Goal: Information Seeking & Learning: Learn about a topic

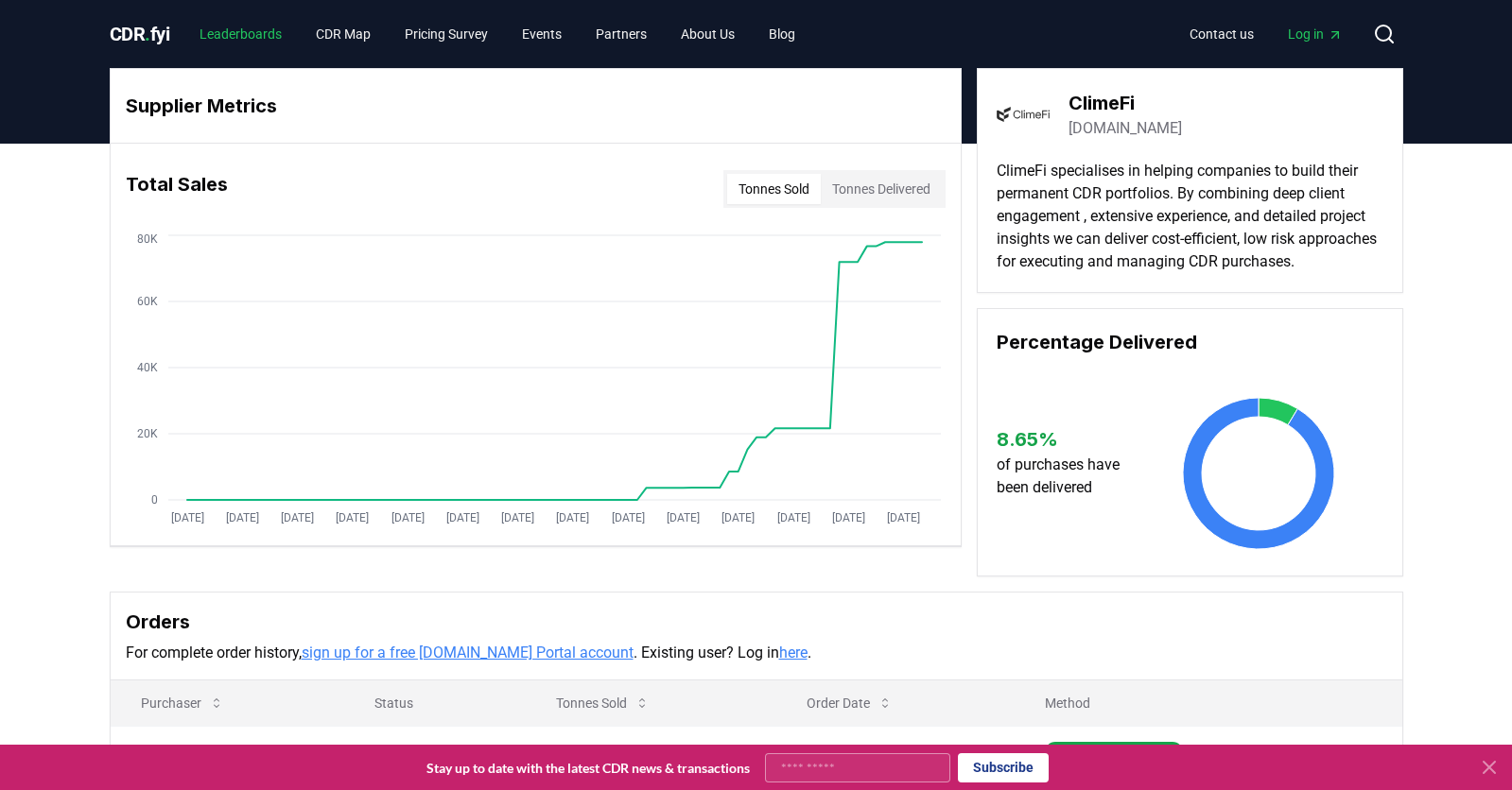
click at [289, 38] on link "Leaderboards" at bounding box center [240, 34] width 113 height 34
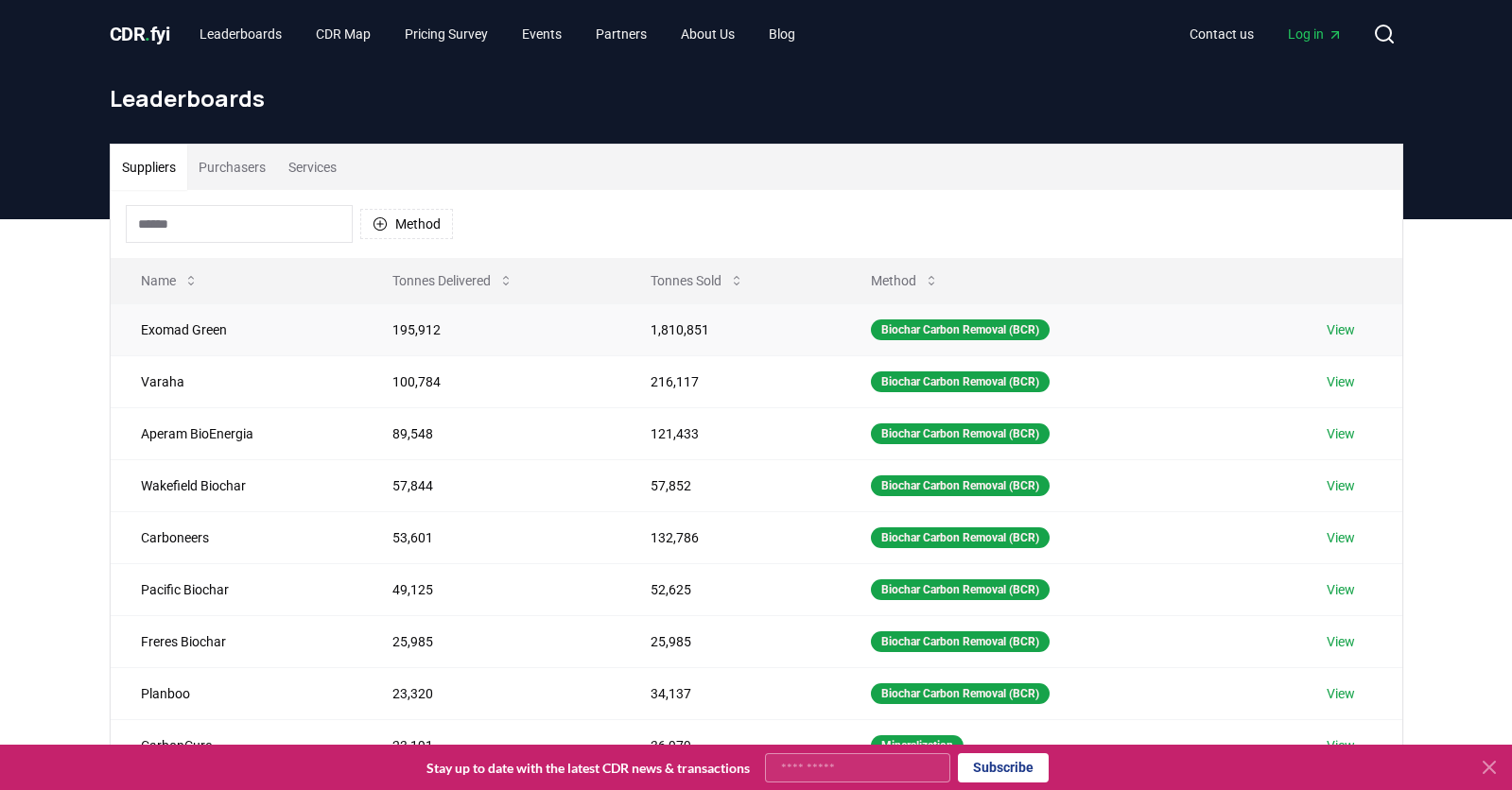
click at [179, 334] on td "Exomad Green" at bounding box center [236, 329] width 251 height 52
click at [1330, 325] on link "View" at bounding box center [1340, 329] width 29 height 19
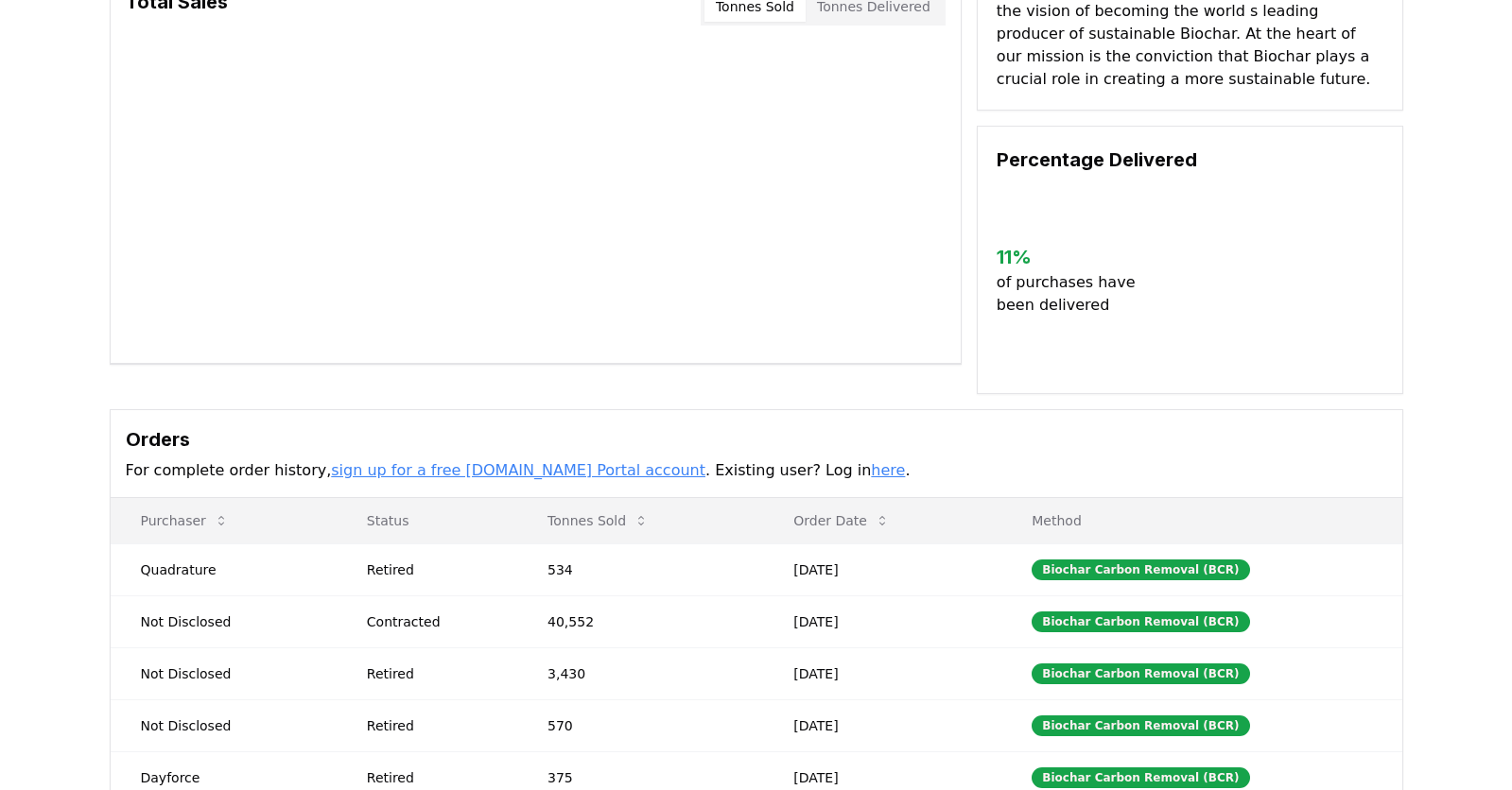
scroll to position [189, 0]
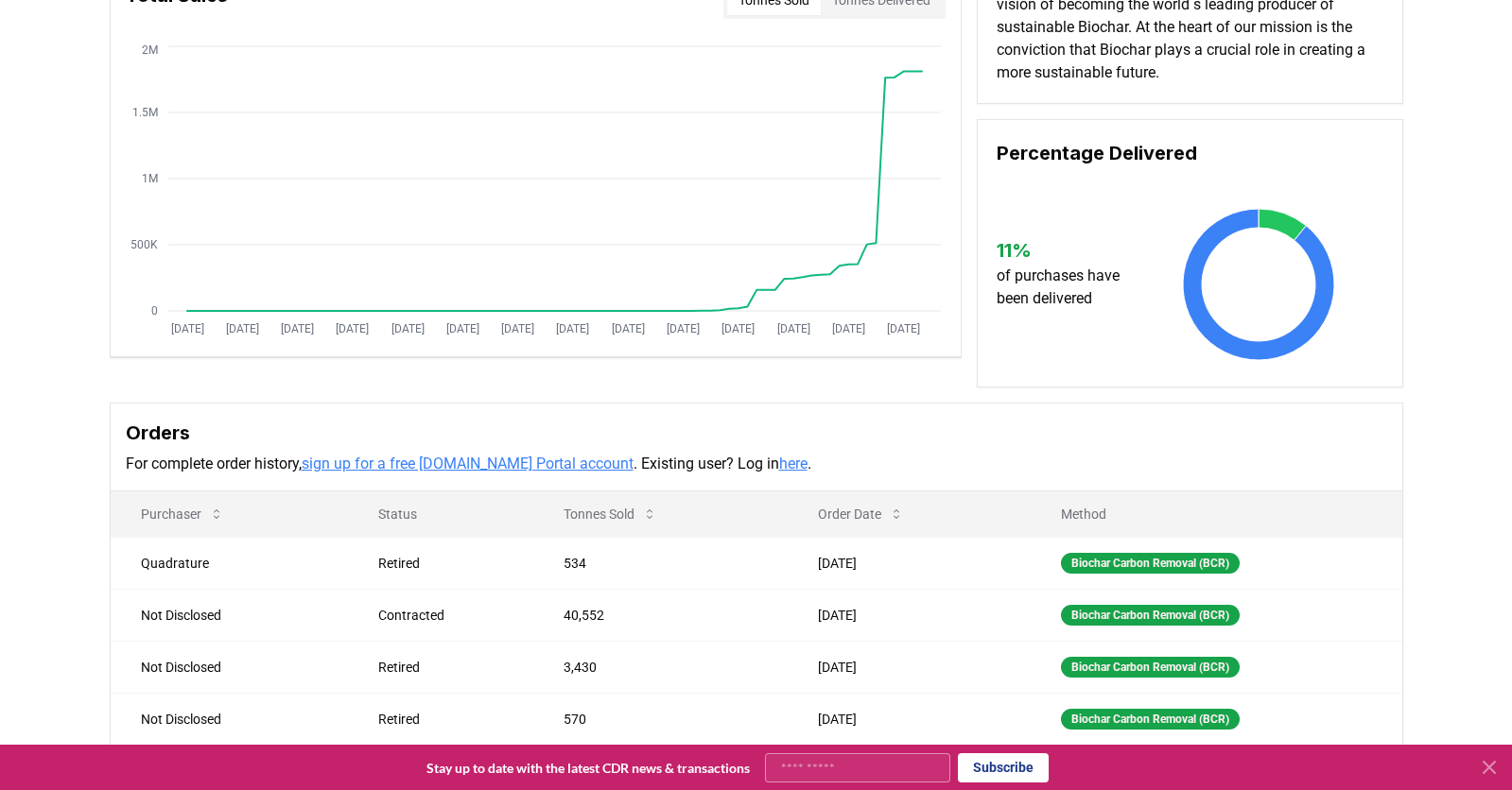
drag, startPoint x: 985, startPoint y: 397, endPoint x: 924, endPoint y: 418, distance: 64.5
click at [985, 397] on div "Supplier Metrics Total Sales Tonnes Sold Tonnes Delivered Jan 2019 Jul 2019 Jan…" at bounding box center [756, 339] width 1323 height 920
click at [779, 467] on link "here" at bounding box center [793, 464] width 29 height 18
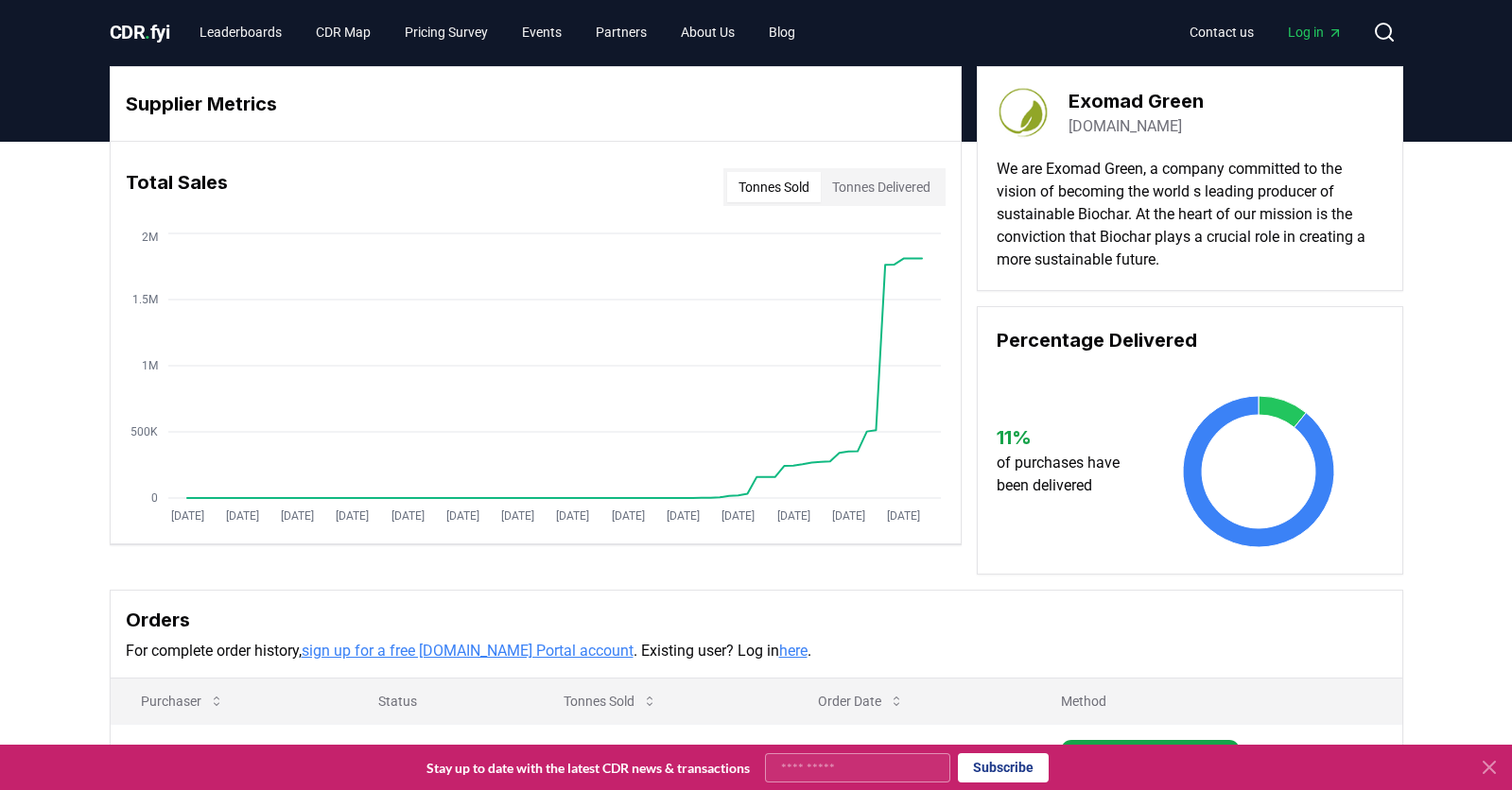
scroll to position [0, 0]
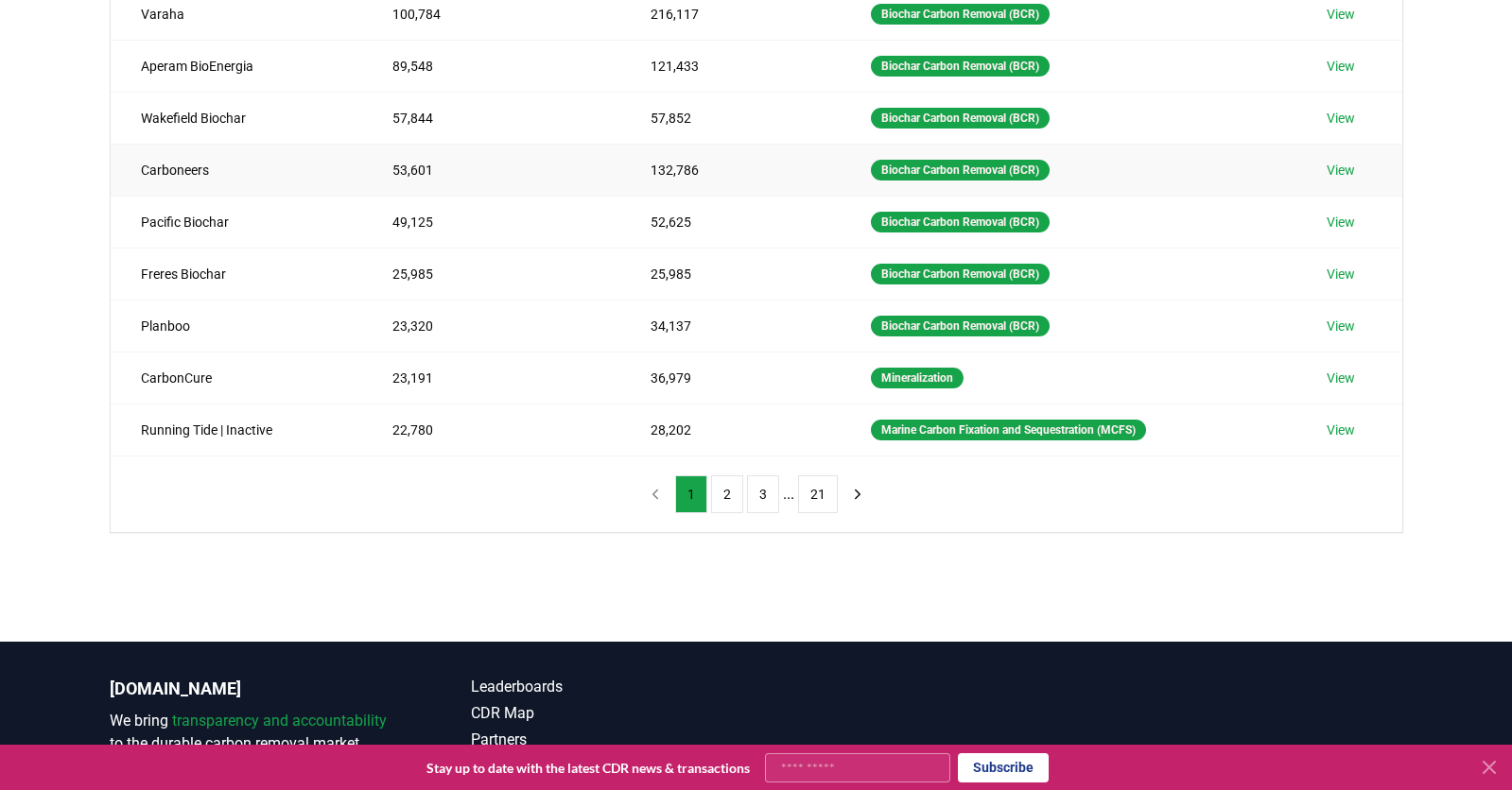
scroll to position [212, 0]
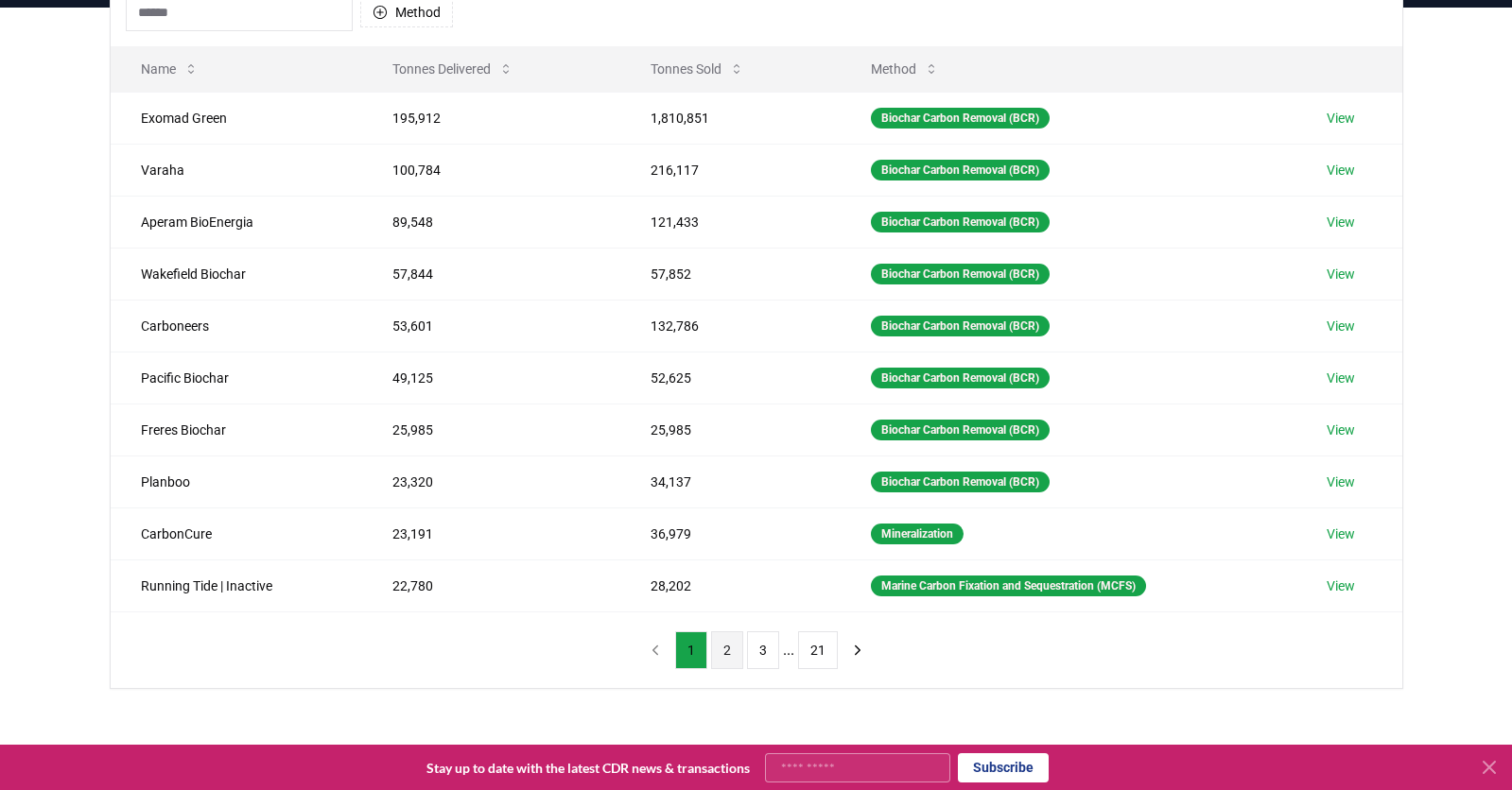
click at [725, 650] on button "2" at bounding box center [727, 651] width 33 height 38
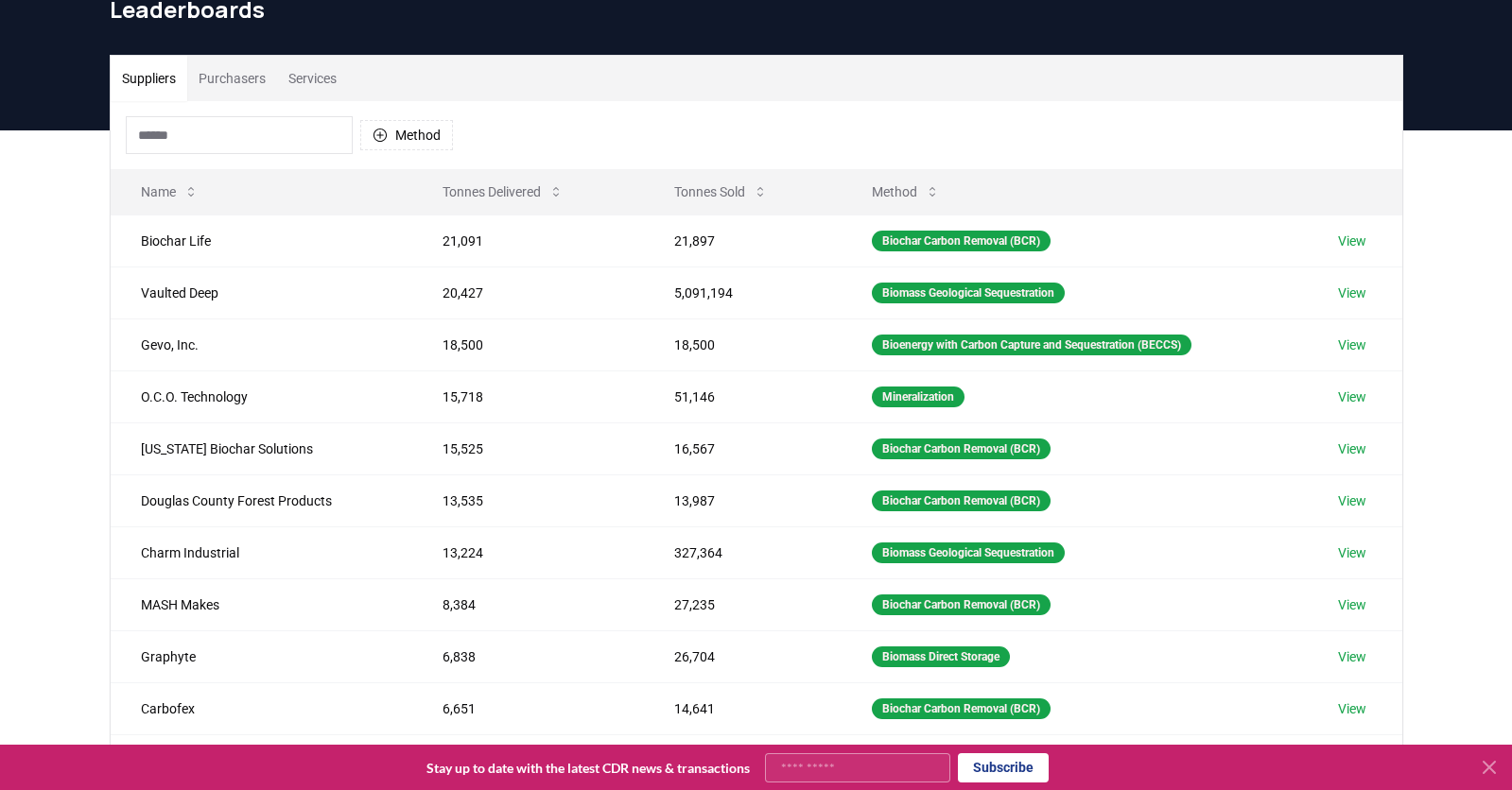
scroll to position [118, 0]
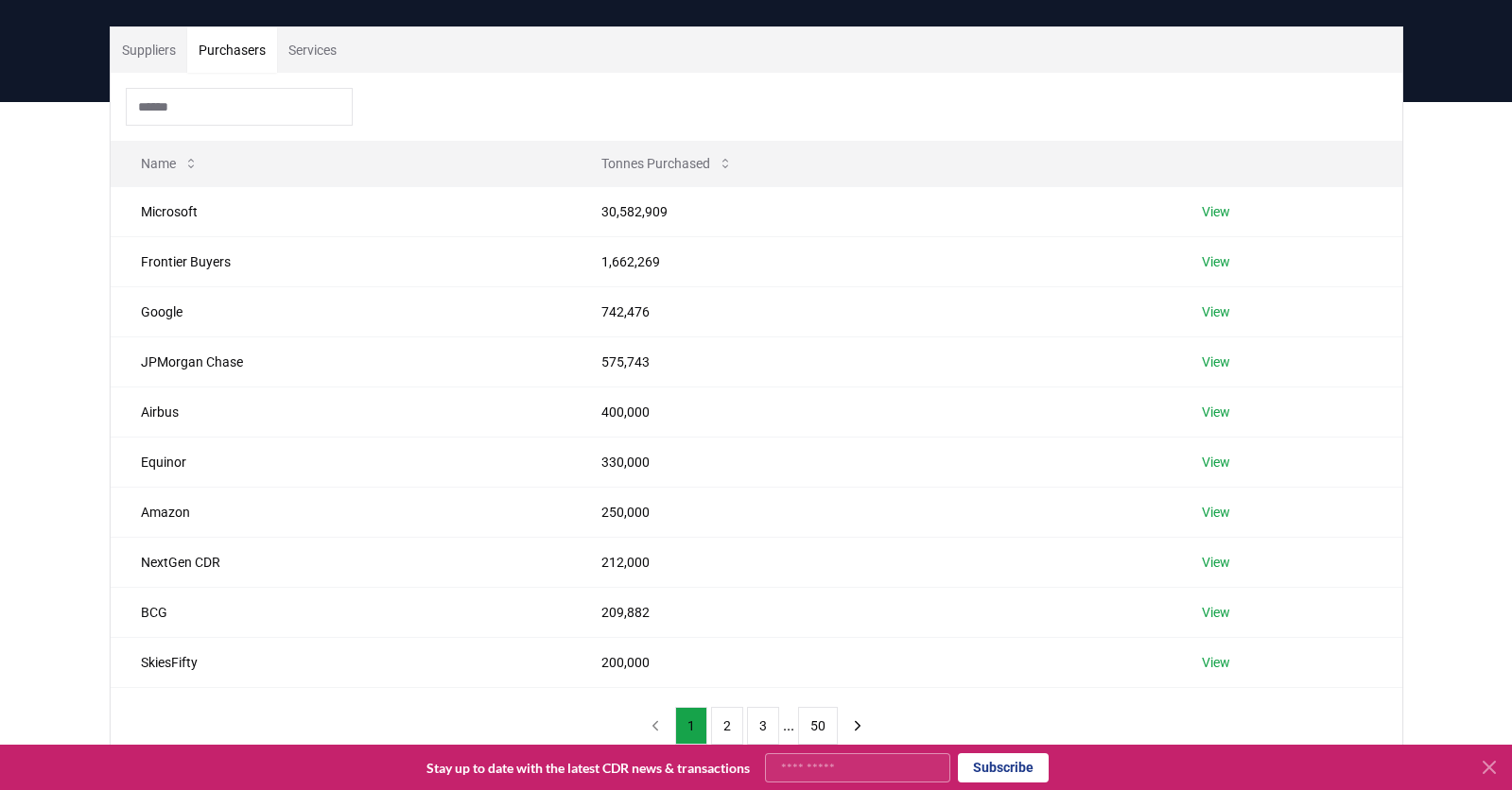
click at [226, 46] on button "Purchasers" at bounding box center [231, 50] width 90 height 45
click at [731, 723] on button "2" at bounding box center [727, 726] width 33 height 38
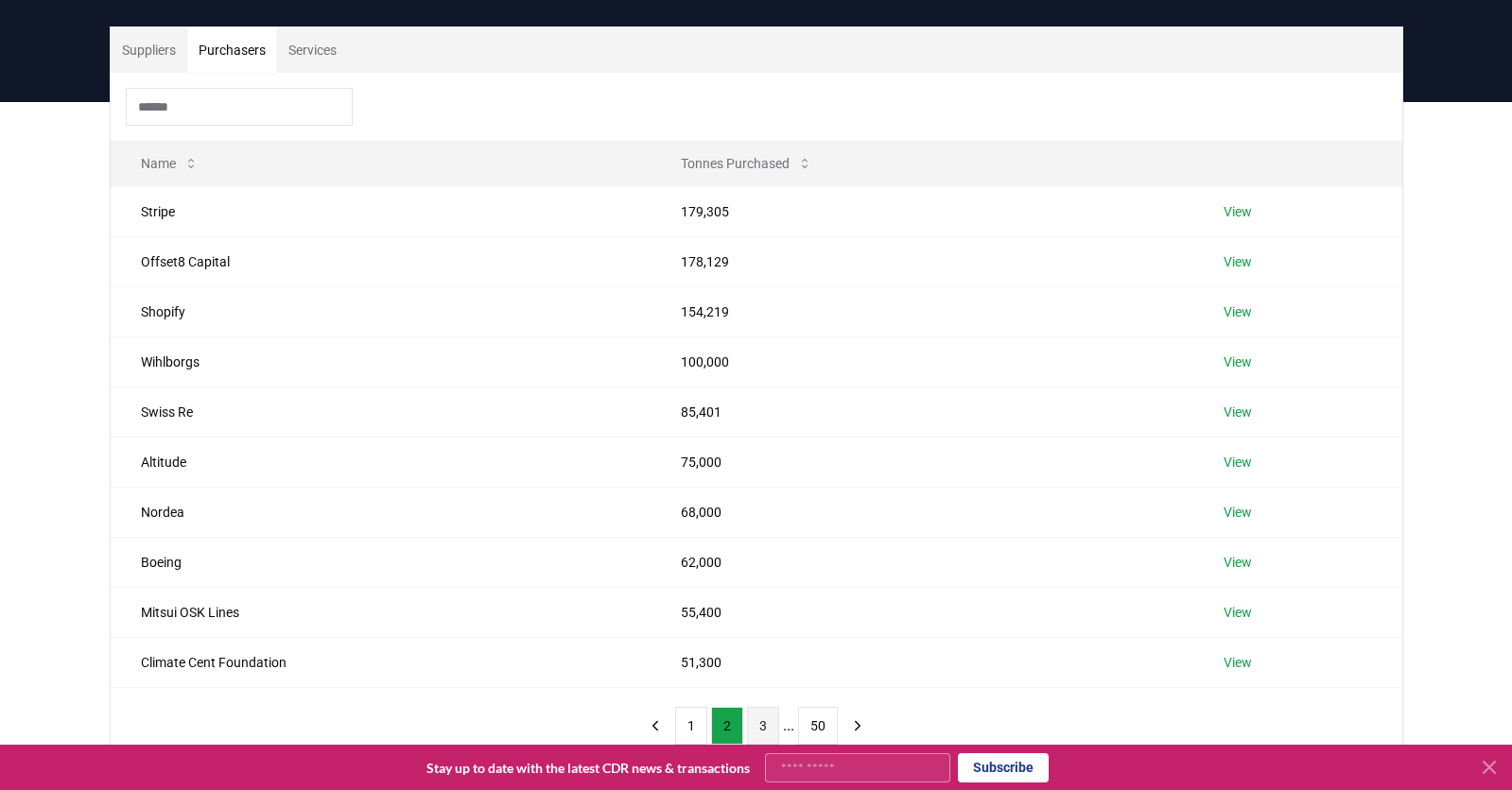
click at [758, 723] on button "3" at bounding box center [762, 726] width 33 height 38
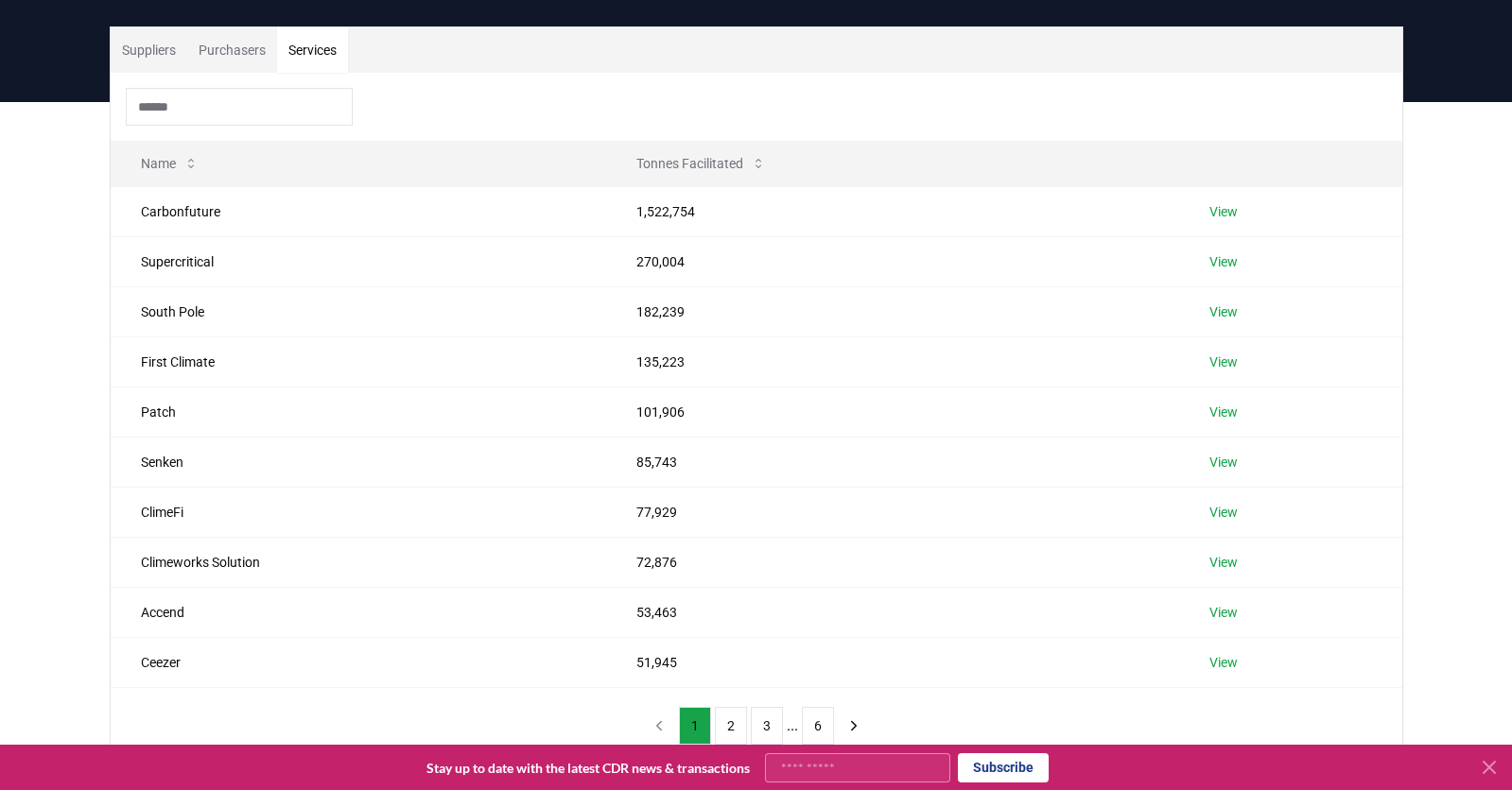
click at [303, 56] on button "Services" at bounding box center [312, 50] width 71 height 45
click at [736, 721] on button "2" at bounding box center [731, 726] width 33 height 38
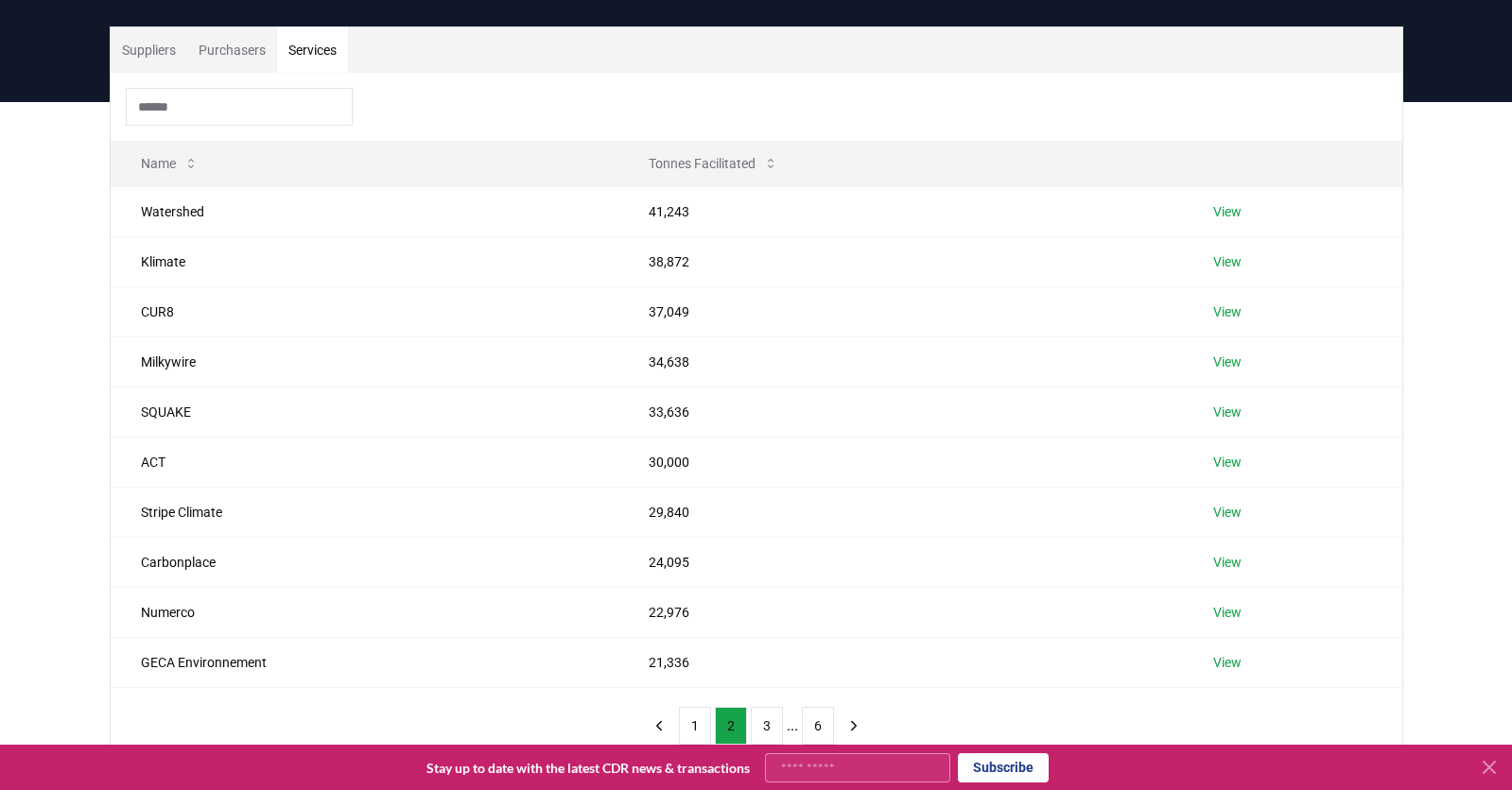
scroll to position [212, 0]
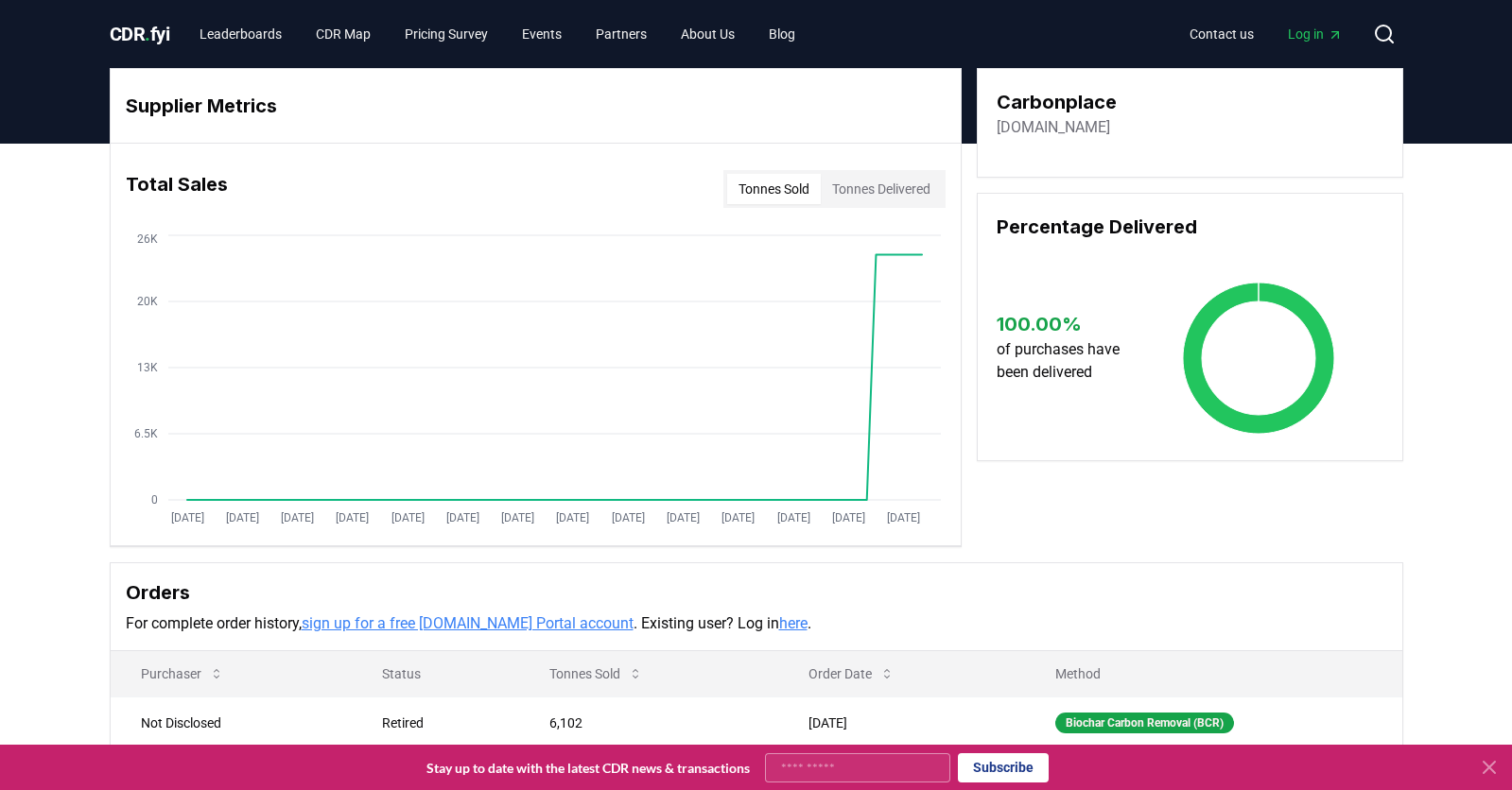
click at [1077, 129] on link "[DOMAIN_NAME]" at bounding box center [1053, 128] width 114 height 23
